Goal: Task Accomplishment & Management: Manage account settings

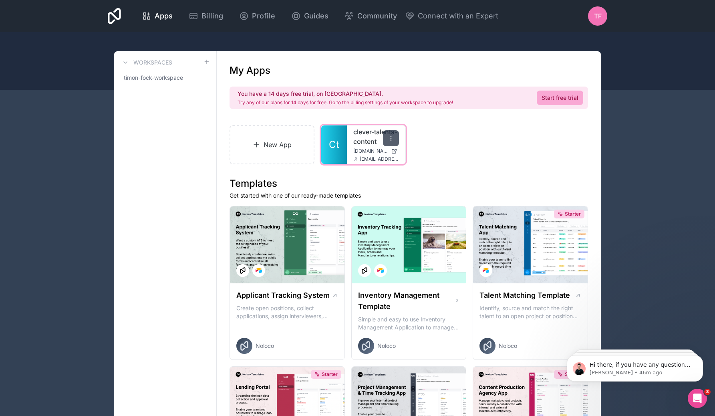
click at [394, 134] on div at bounding box center [391, 138] width 16 height 16
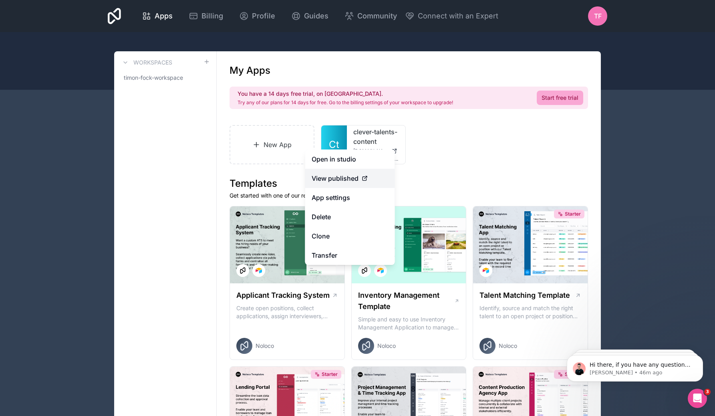
click at [375, 176] on div "View published" at bounding box center [350, 179] width 77 height 10
click at [341, 183] on link "View published" at bounding box center [350, 178] width 90 height 19
click at [354, 175] on span "View published" at bounding box center [335, 179] width 47 height 10
click at [352, 176] on span "View published" at bounding box center [335, 179] width 47 height 10
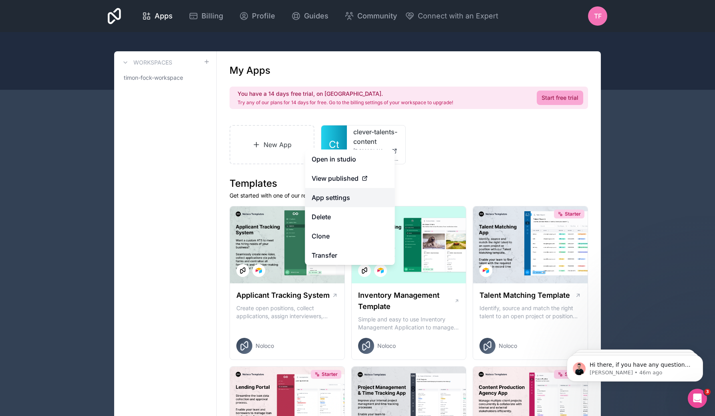
click at [344, 200] on link "App settings" at bounding box center [350, 197] width 90 height 19
